Goal: Browse casually: Explore the website without a specific task or goal

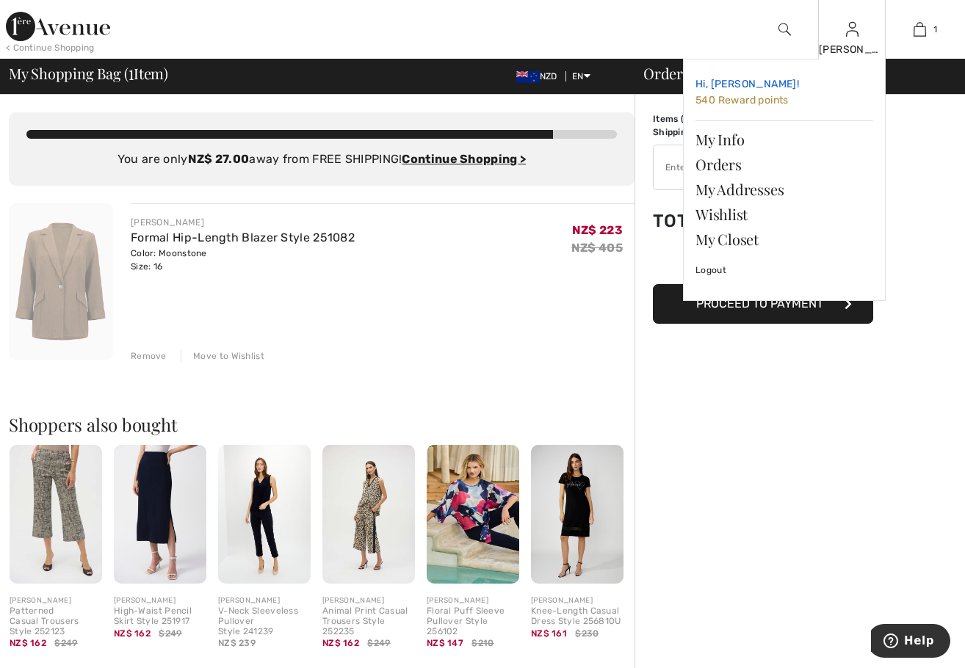
click at [755, 101] on span "540 Reward points" at bounding box center [741, 100] width 93 height 12
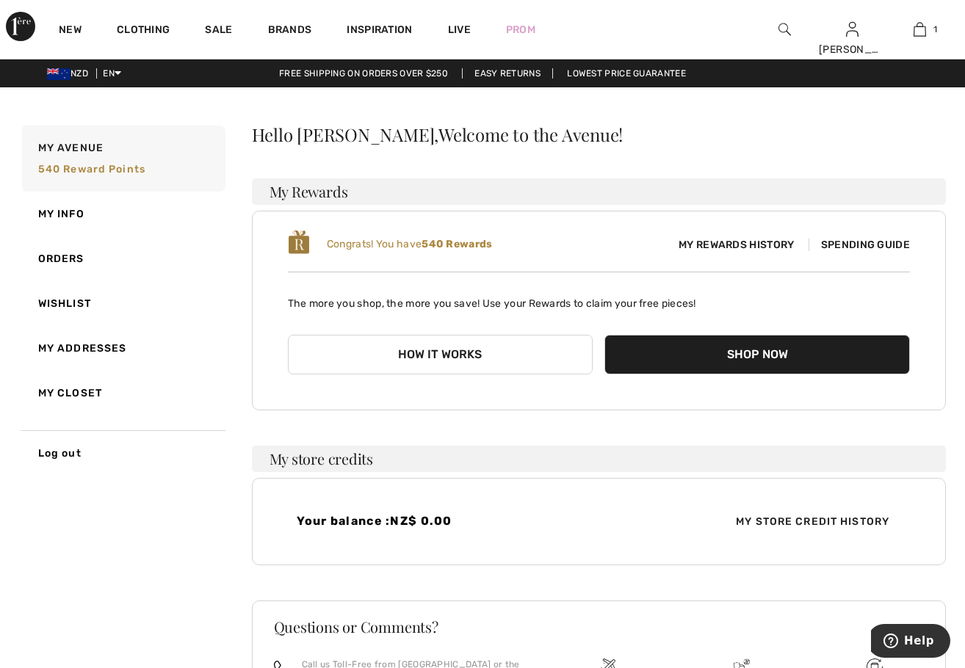
click at [851, 244] on span "Spending Guide" at bounding box center [858, 245] width 101 height 12
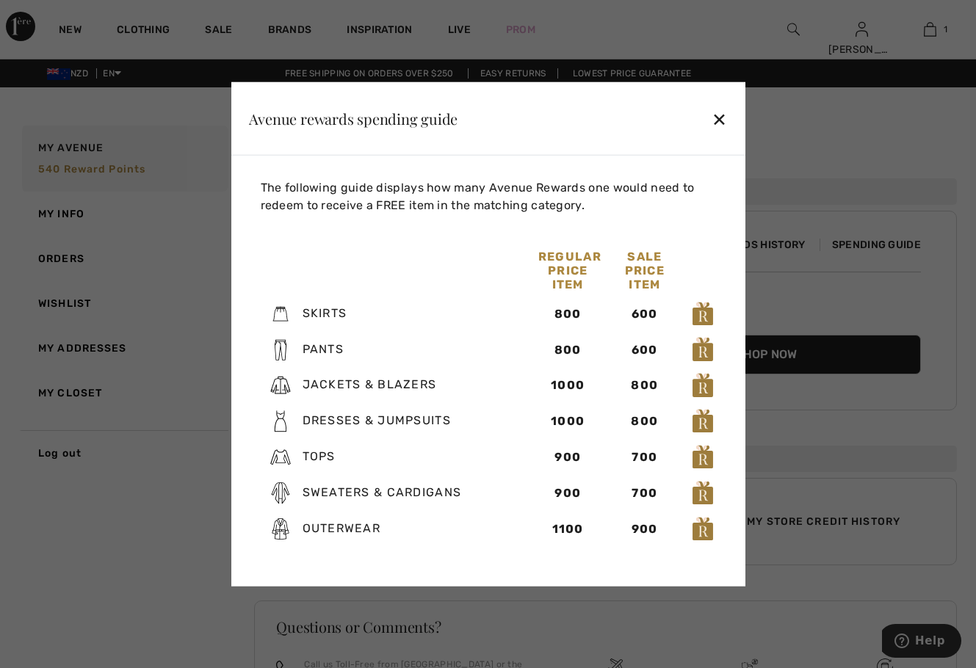
click at [717, 115] on div "✕" at bounding box center [718, 118] width 15 height 31
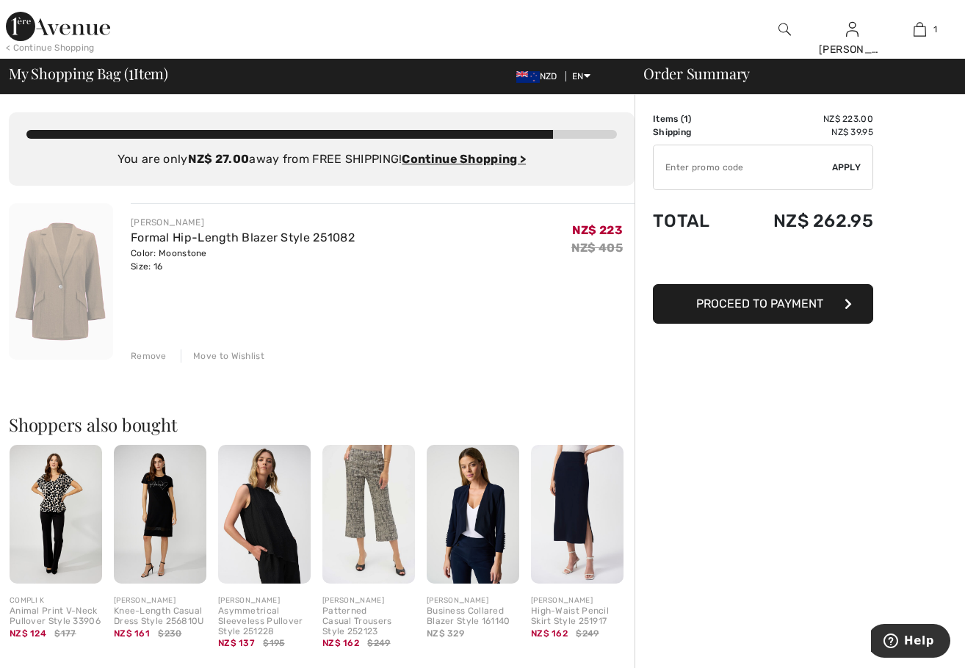
click at [239, 355] on div "Move to Wishlist" at bounding box center [223, 355] width 84 height 13
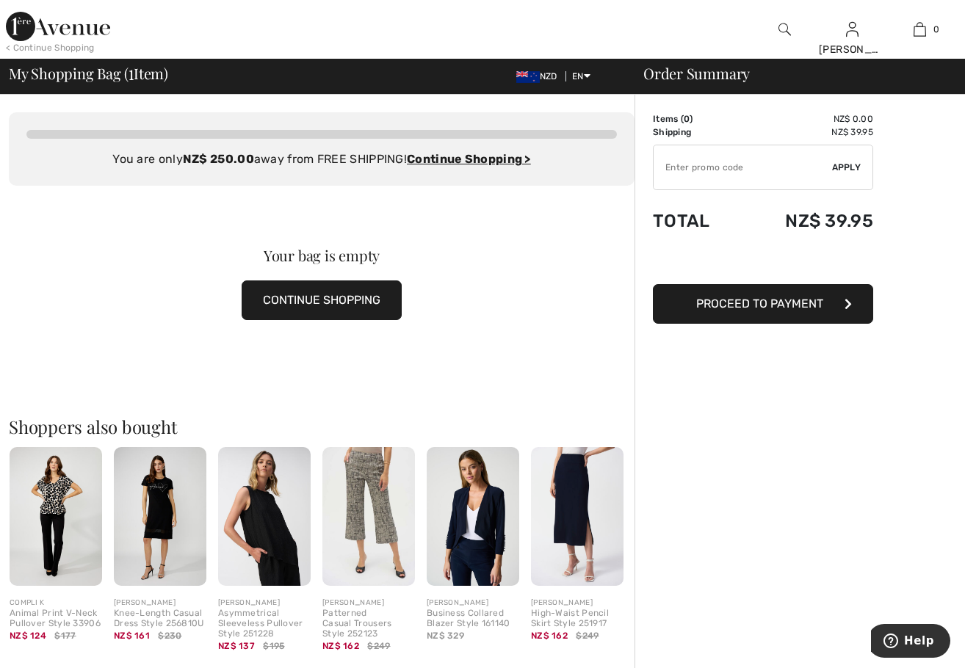
click at [334, 293] on button "CONTINUE SHOPPING" at bounding box center [322, 300] width 160 height 40
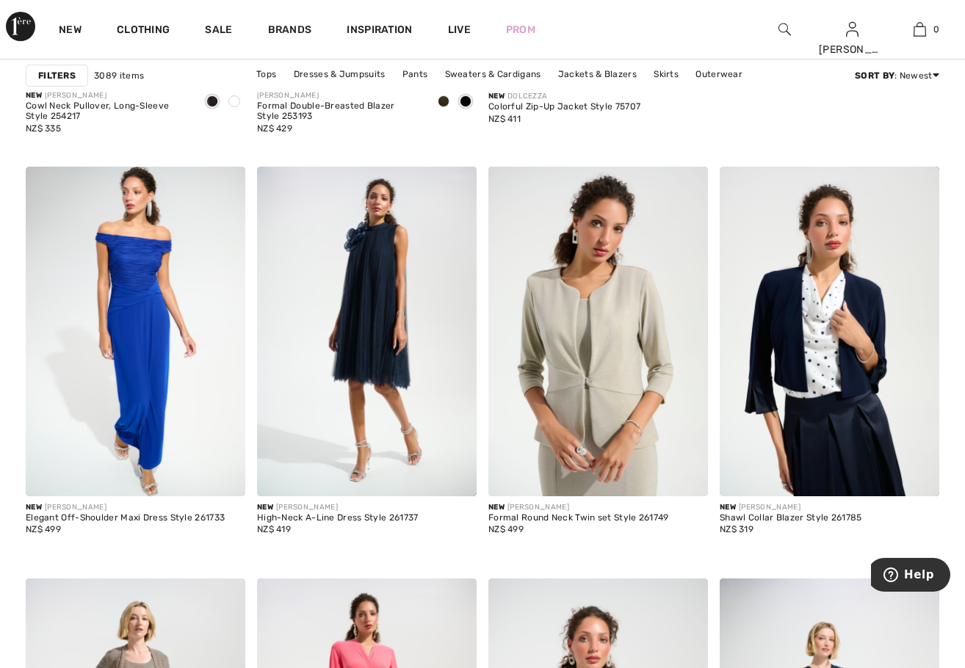
scroll to position [866, 0]
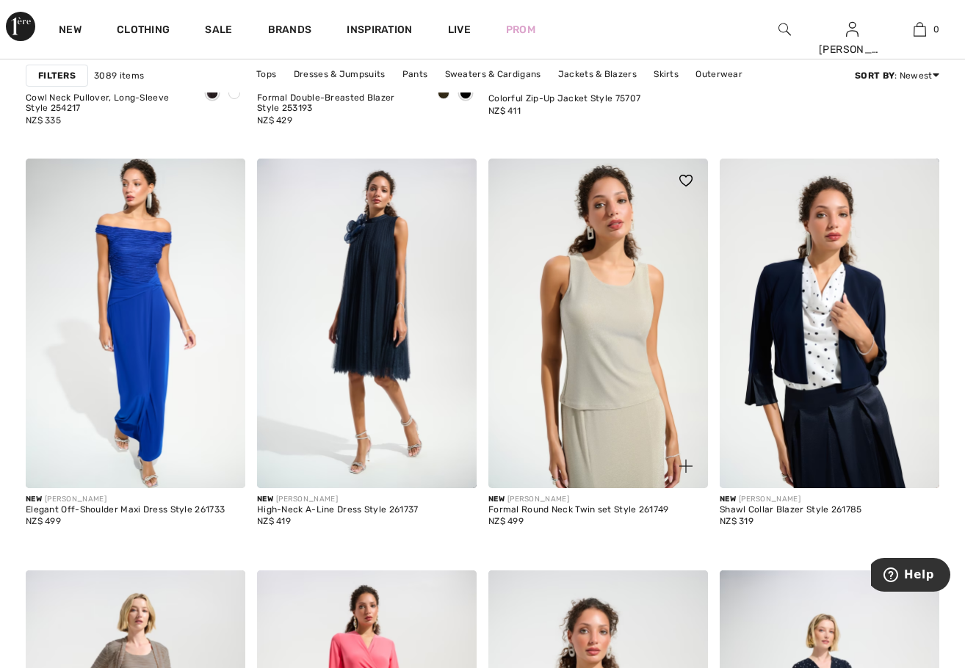
click at [567, 305] on img at bounding box center [597, 324] width 219 height 330
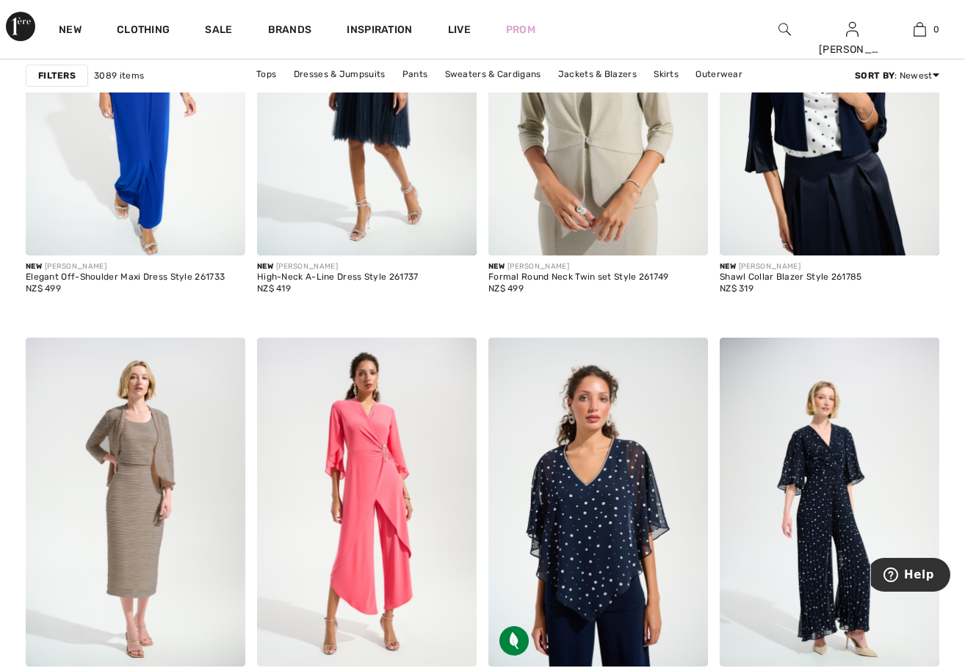
scroll to position [1171, 0]
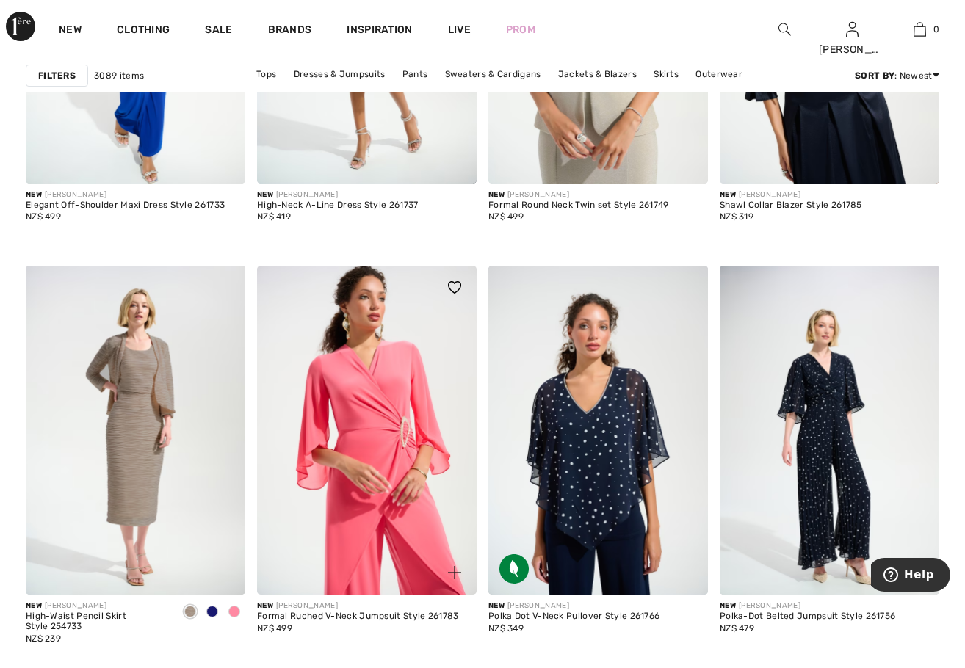
click at [335, 352] on img at bounding box center [366, 431] width 219 height 330
click at [375, 395] on img at bounding box center [366, 431] width 219 height 330
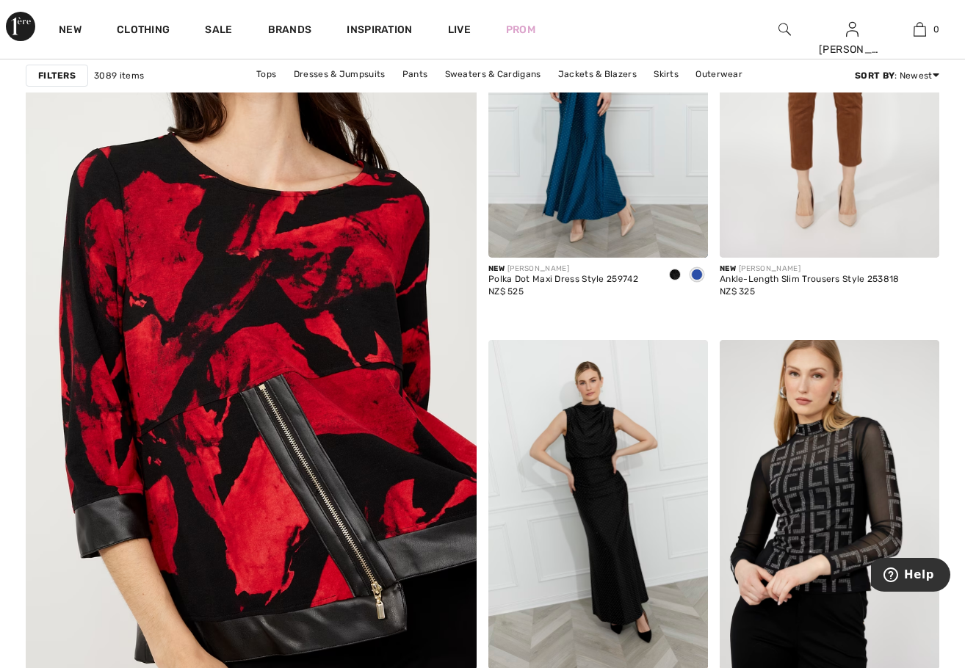
scroll to position [3104, 0]
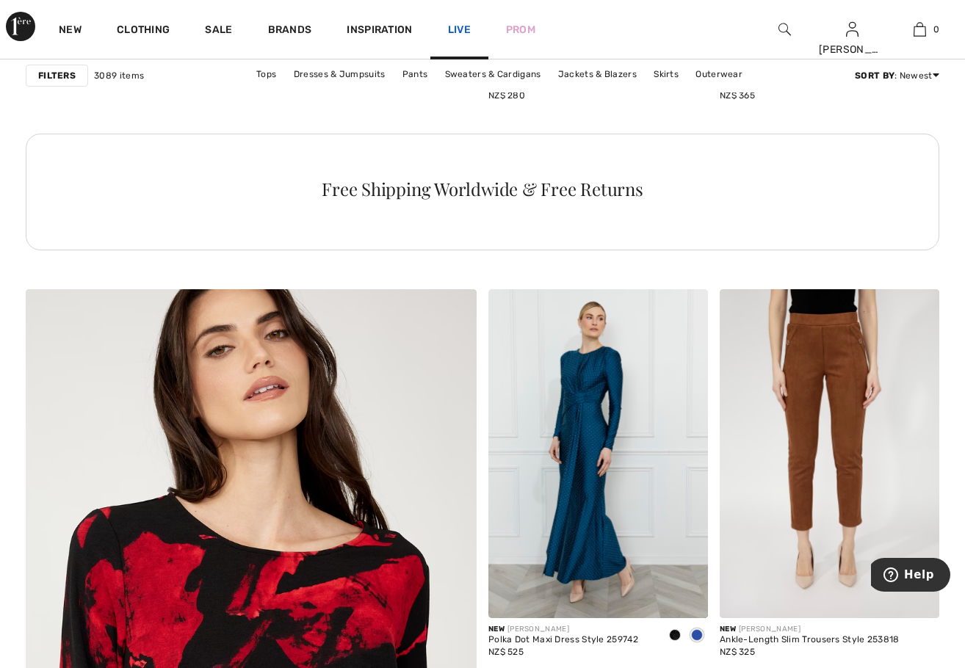
click at [459, 33] on link "Live" at bounding box center [459, 29] width 23 height 15
